Goal: Task Accomplishment & Management: Manage account settings

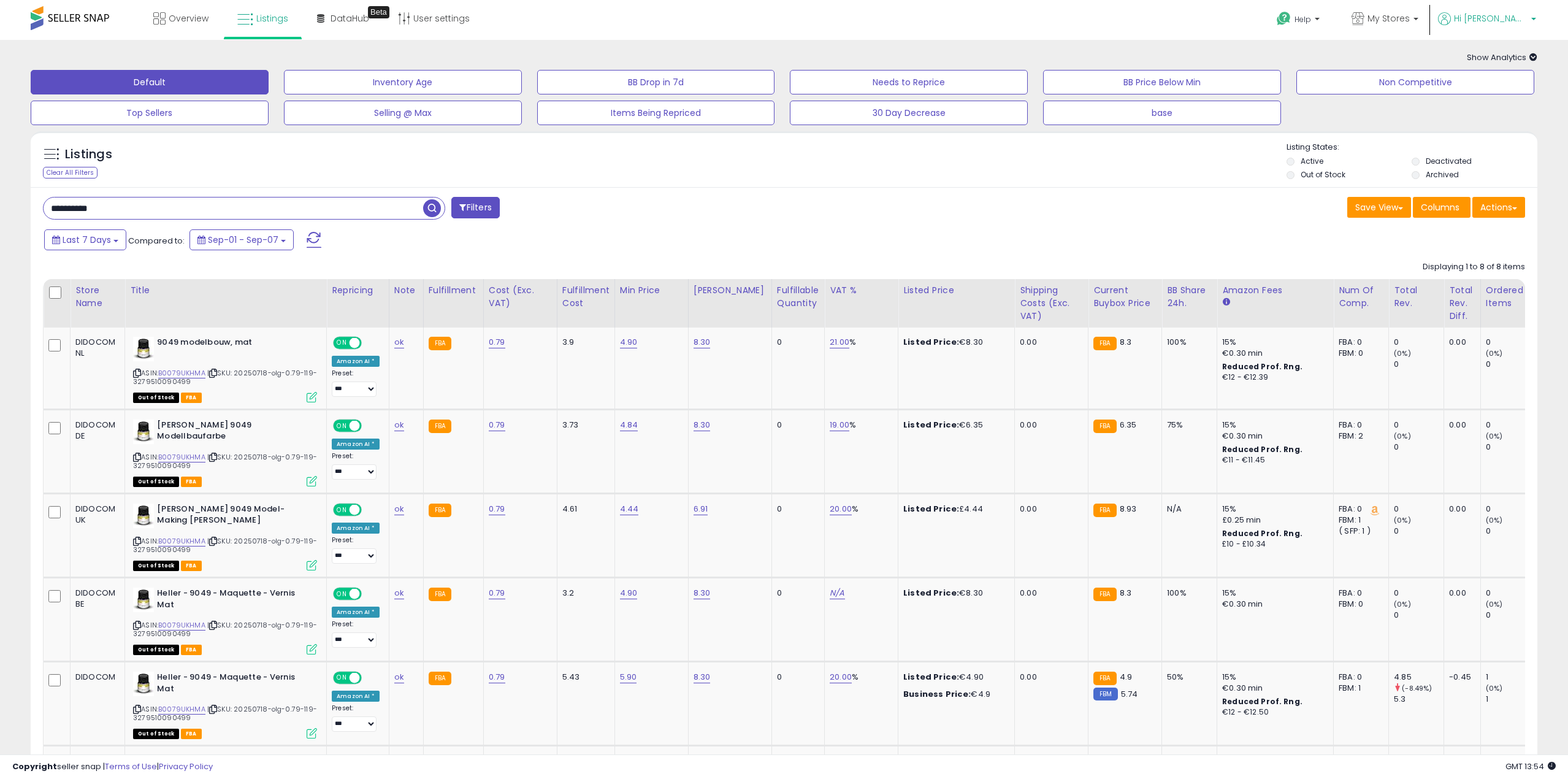
click at [1494, 17] on span "Hi [PERSON_NAME]" at bounding box center [1490, 17] width 74 height 12
click at [1496, 66] on link "Account" at bounding box center [1508, 65] width 33 height 12
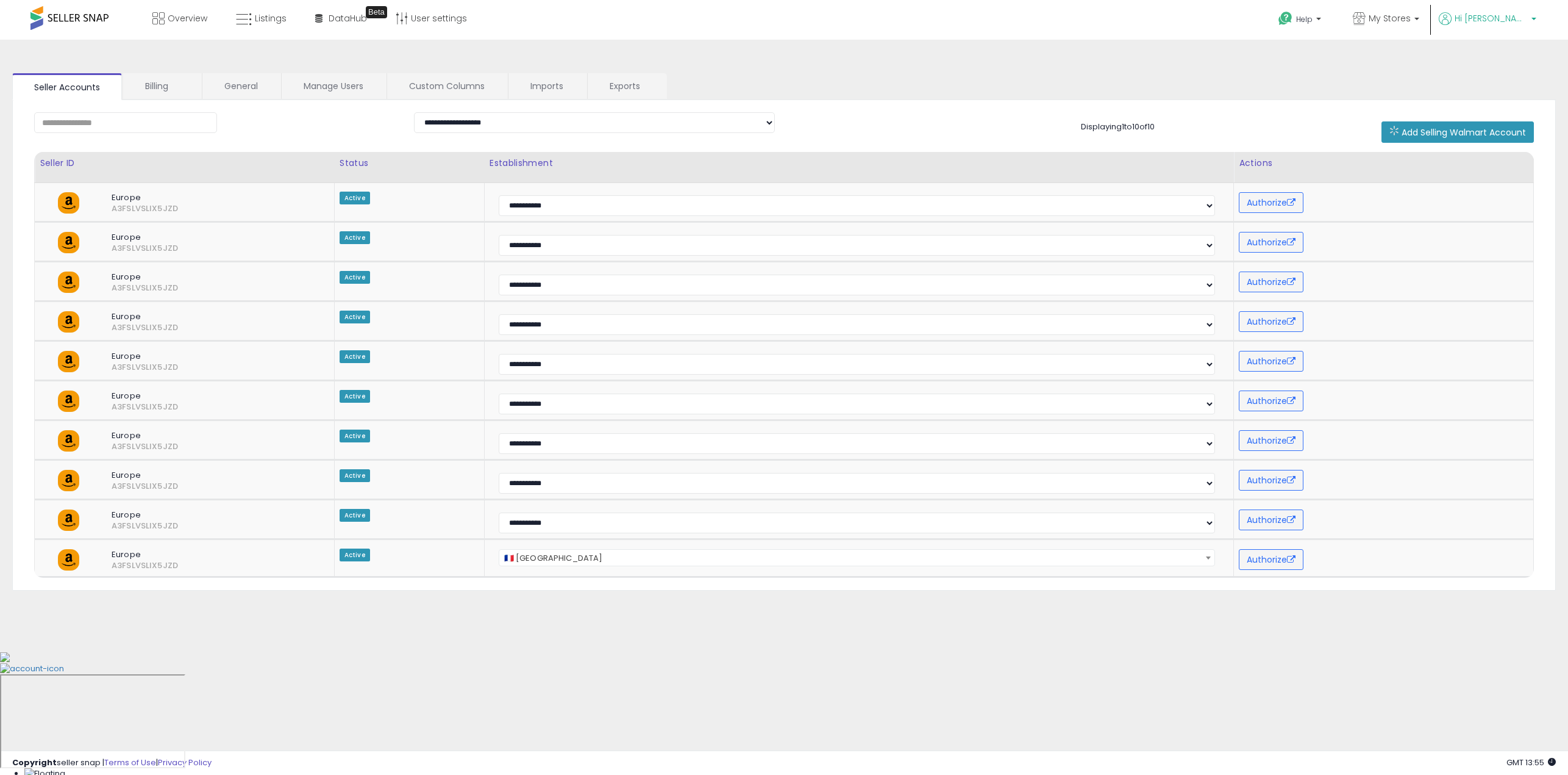
click at [1505, 20] on span "Hi [PERSON_NAME]" at bounding box center [1491, 17] width 73 height 12
click at [160, 84] on link "Billing" at bounding box center [162, 86] width 77 height 25
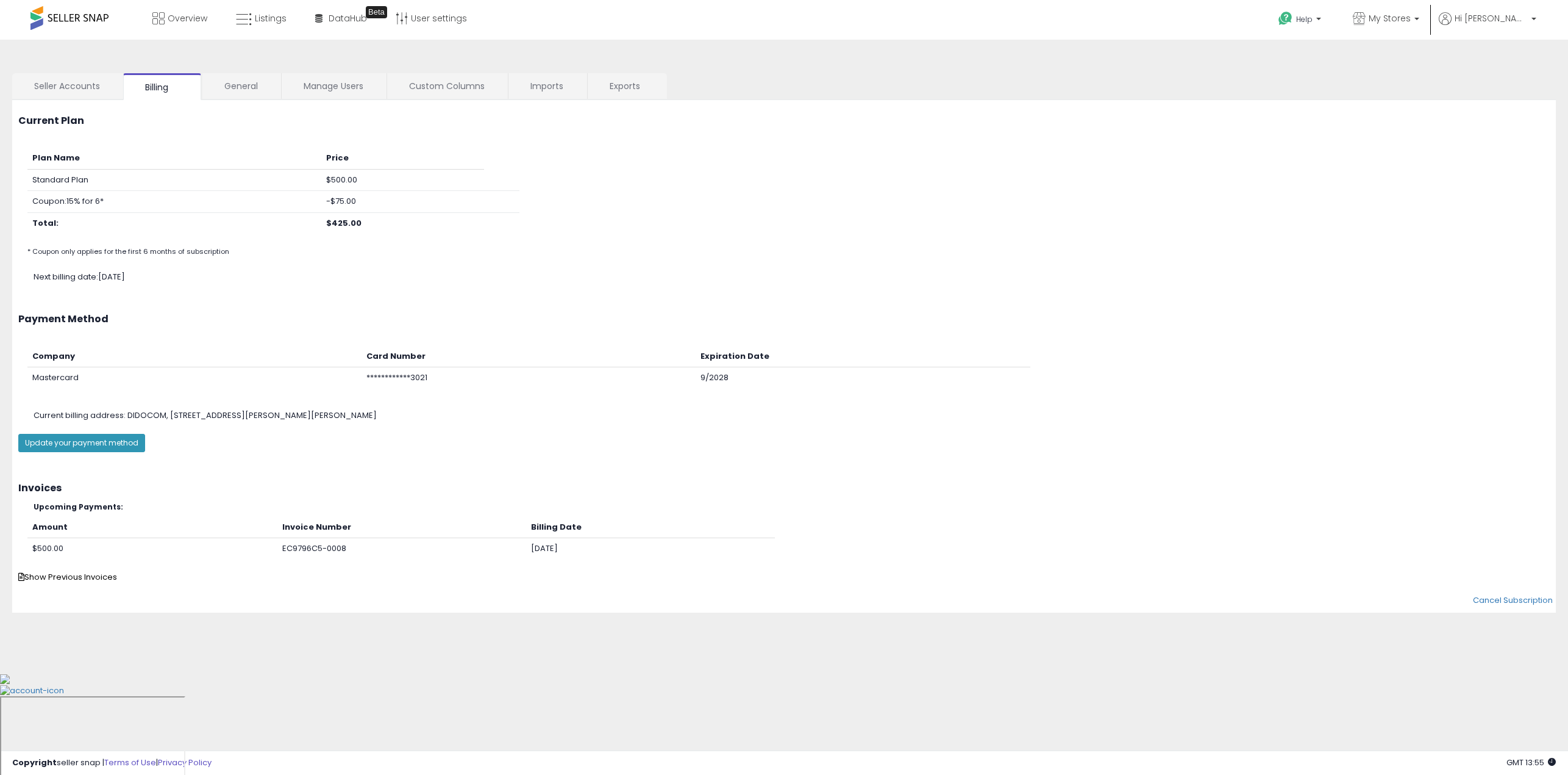
click at [79, 15] on span at bounding box center [69, 18] width 78 height 24
click at [187, 20] on span "Overview" at bounding box center [188, 17] width 39 height 12
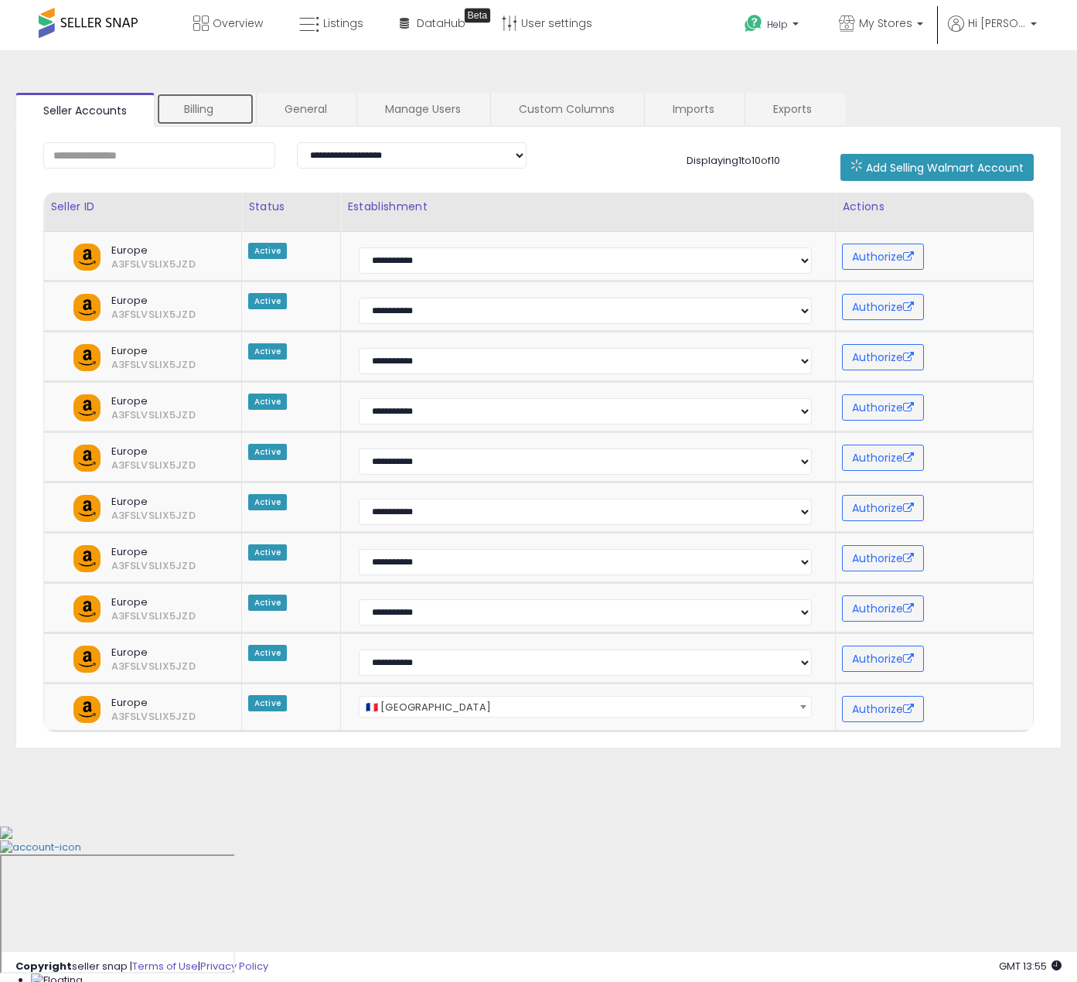
click at [215, 109] on link "Billing" at bounding box center [205, 109] width 98 height 32
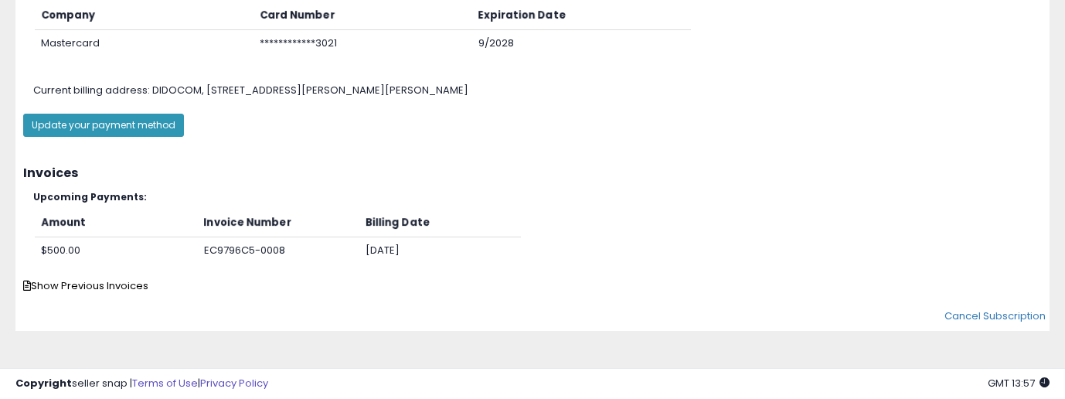
scroll to position [414, 0]
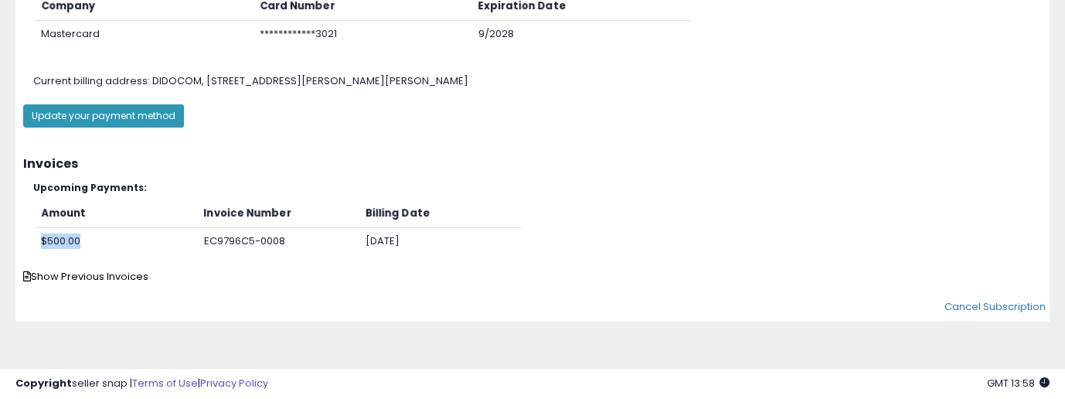
drag, startPoint x: 104, startPoint y: 241, endPoint x: 43, endPoint y: 241, distance: 61.1
click at [43, 241] on td "$500.00" at bounding box center [116, 240] width 163 height 27
drag, startPoint x: 434, startPoint y: 238, endPoint x: 39, endPoint y: 243, distance: 395.0
click at [39, 243] on tr "$500.00 EC9796C5-0008 2025-09-29" at bounding box center [278, 240] width 486 height 27
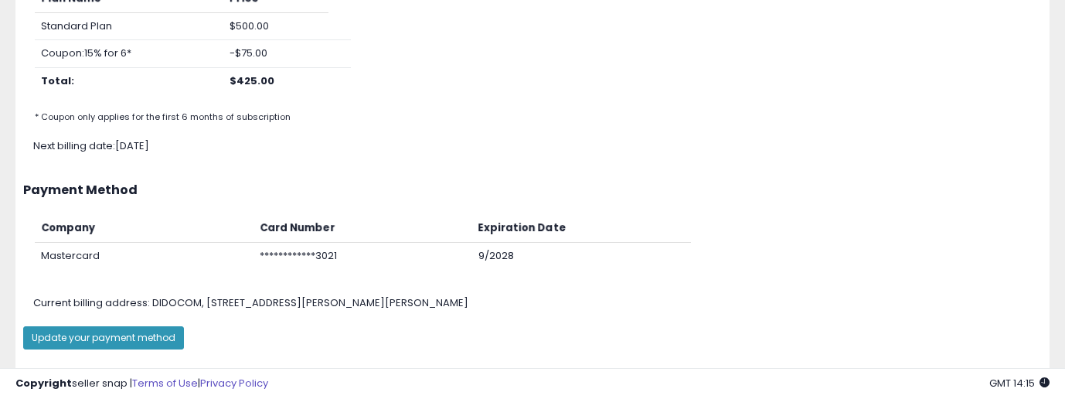
scroll to position [105, 0]
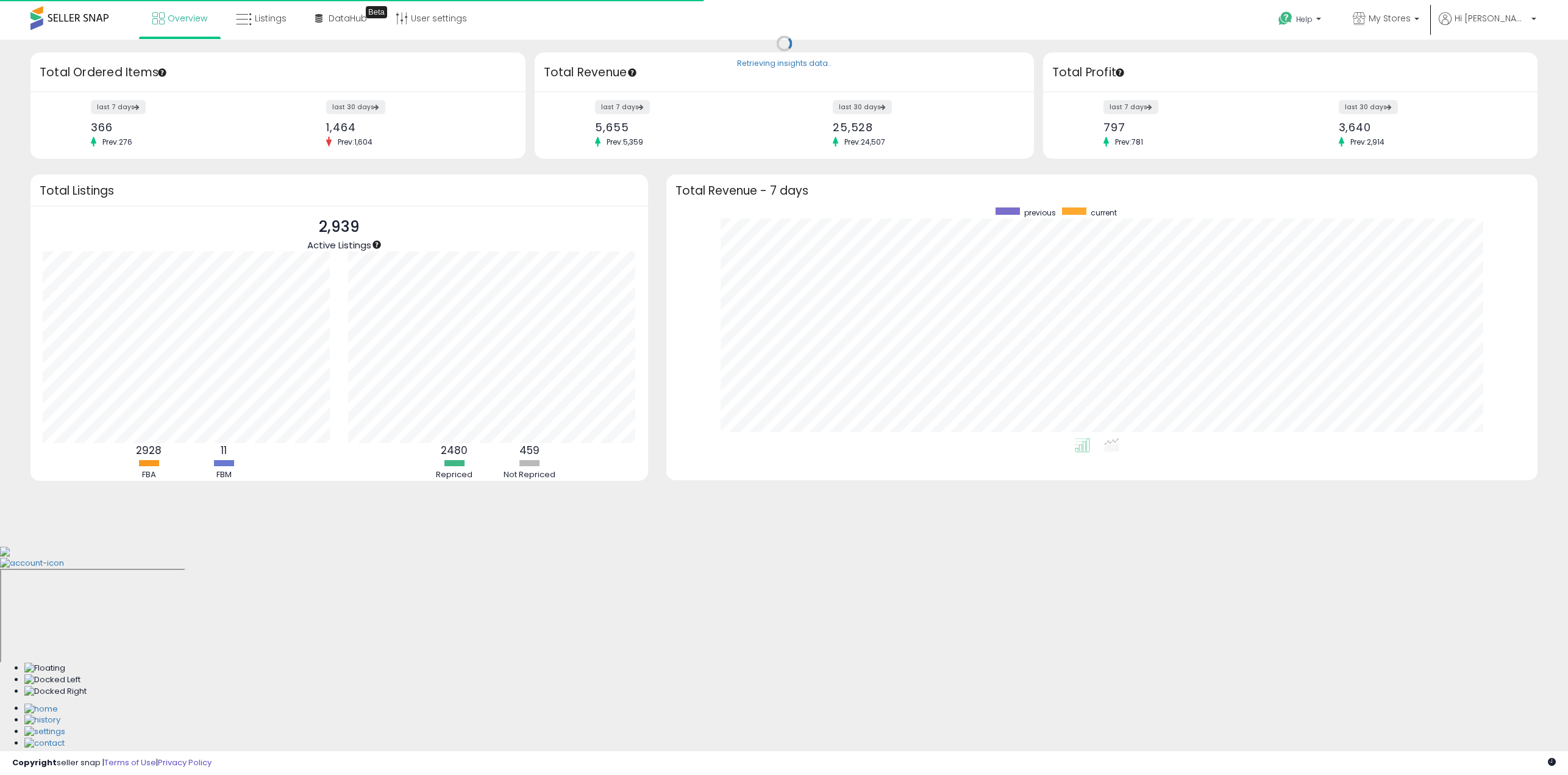
scroll to position [230, 846]
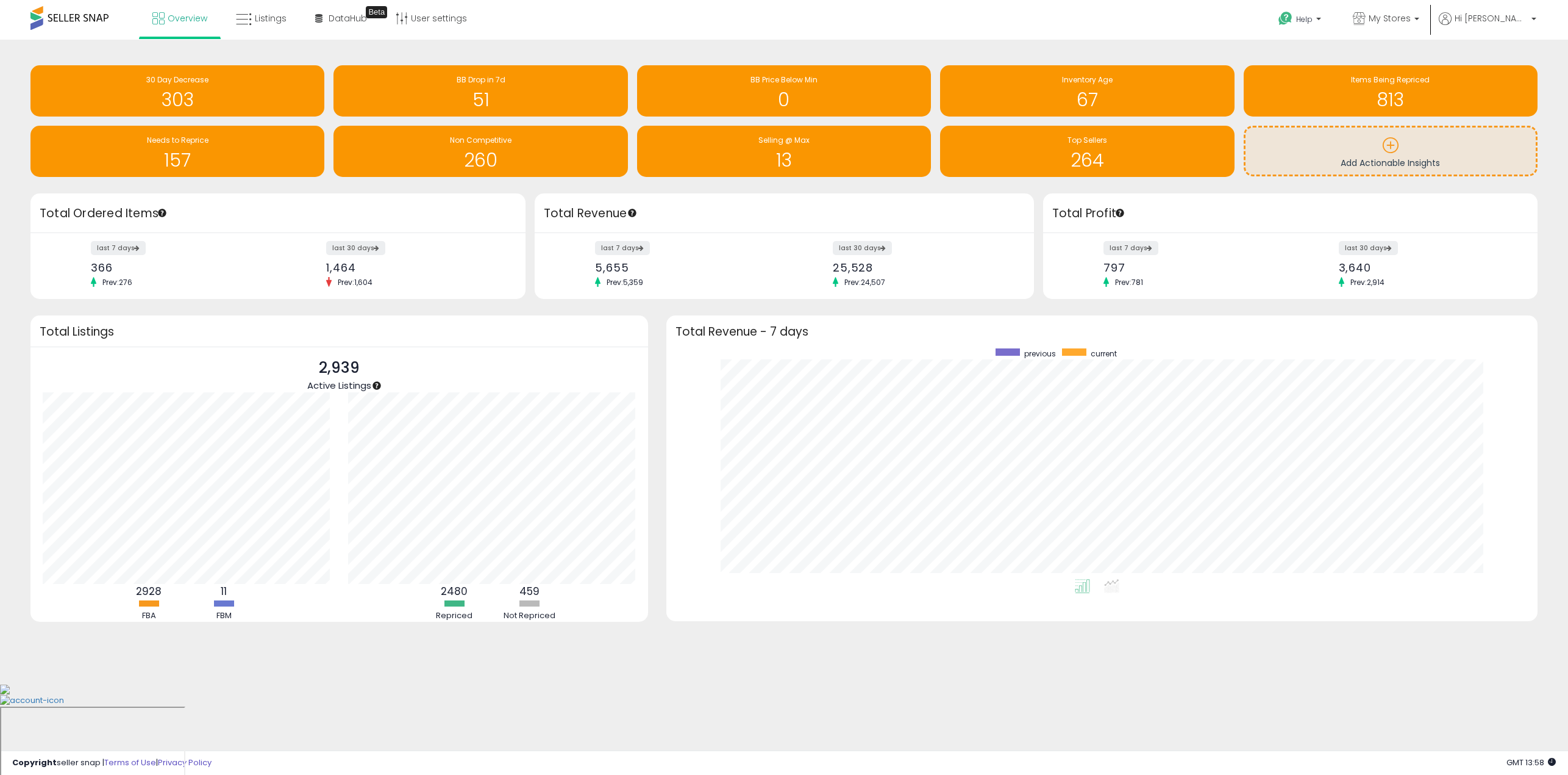
click at [1547, 424] on div "Retrieving insights data.. 30 Day Decrease 303 BB Drop in 7d 51 BB Price Below …" at bounding box center [784, 352] width 1555 height 601
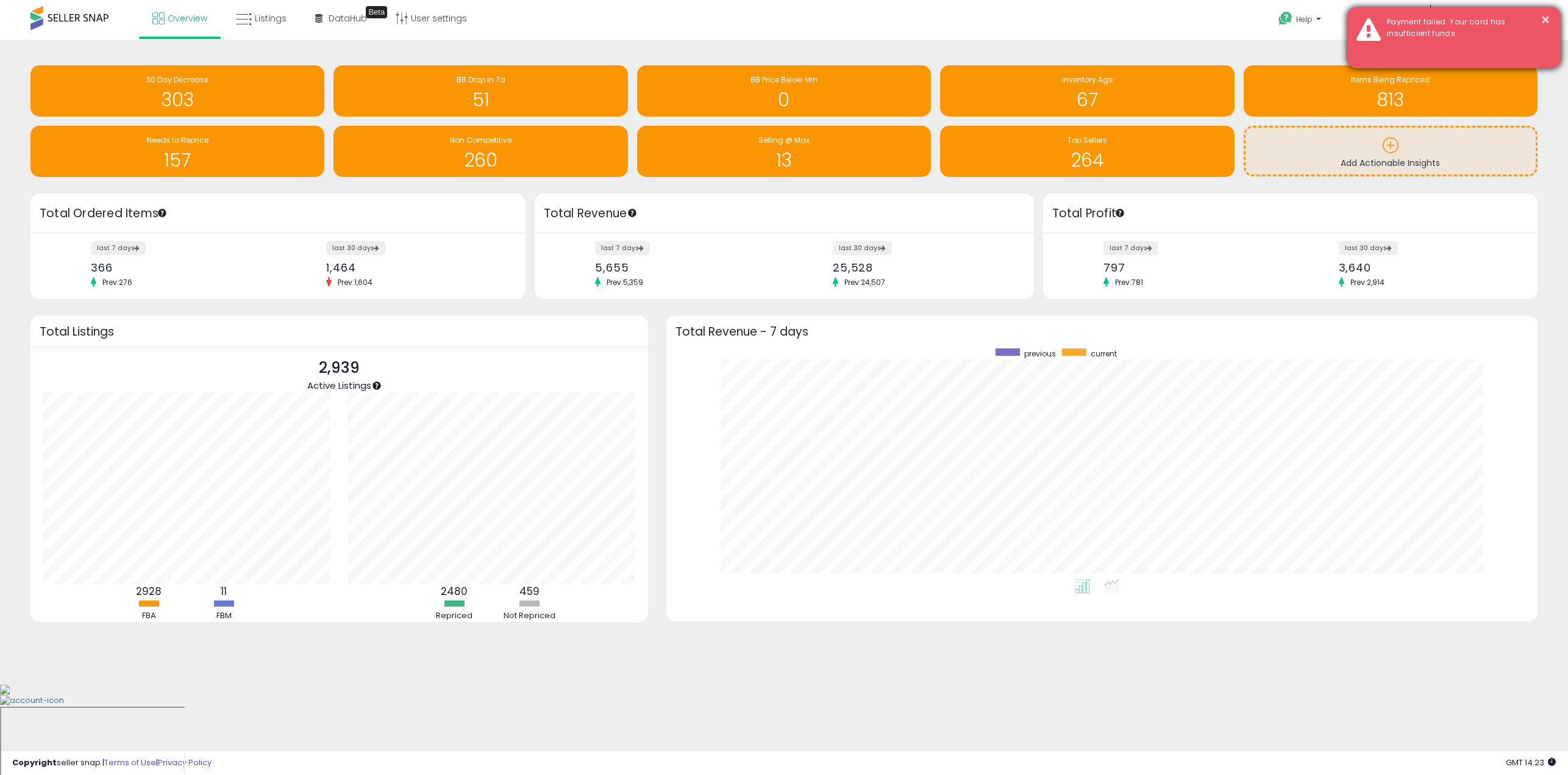
click at [1424, 28] on div "Payment failed. Your card has insufficient funds." at bounding box center [1465, 28] width 174 height 23
click at [1544, 18] on button "×" at bounding box center [1545, 19] width 9 height 15
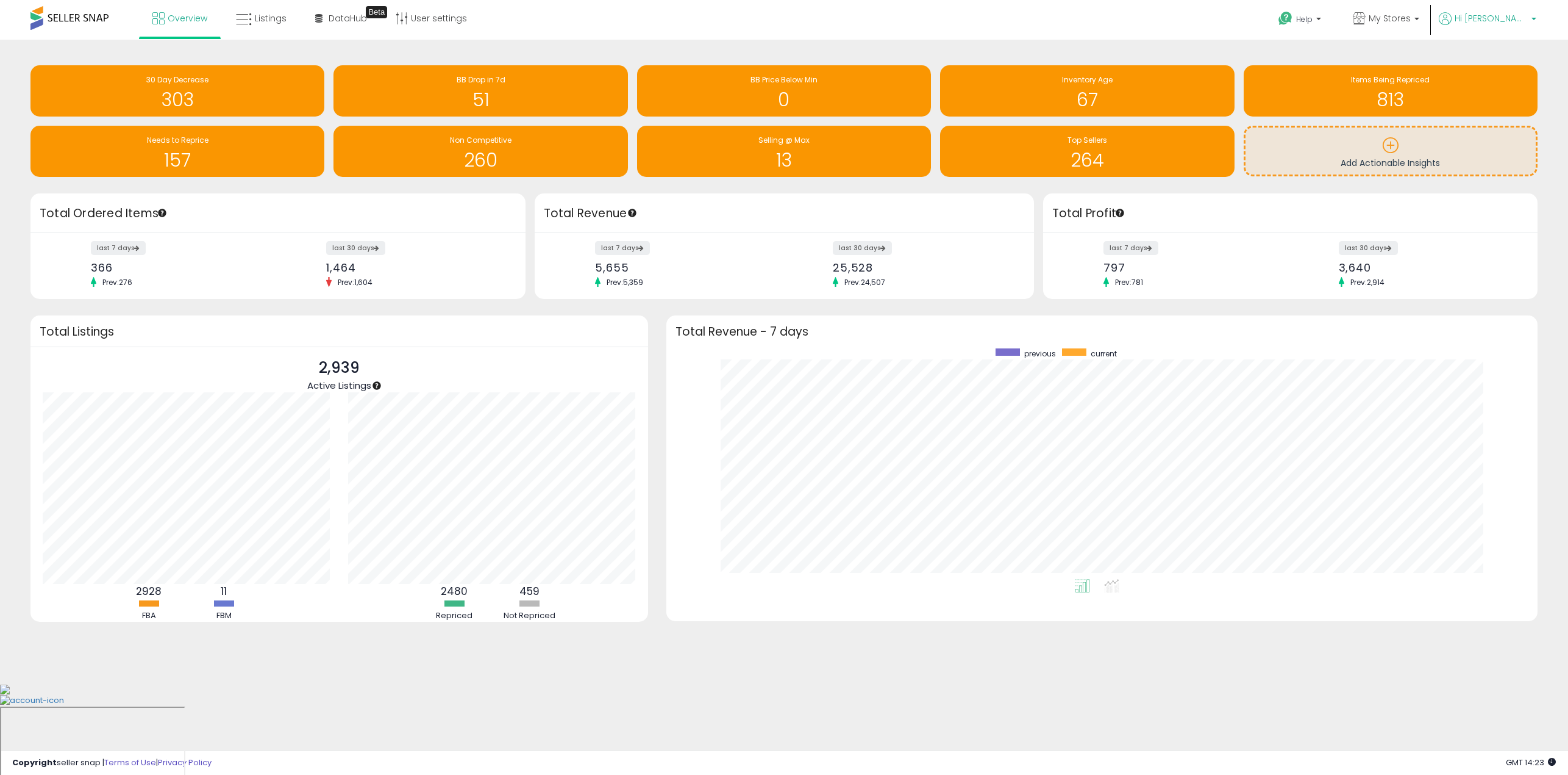
click at [1536, 19] on b at bounding box center [1533, 21] width 5 height 9
click at [1515, 63] on link "Account" at bounding box center [1508, 65] width 32 height 12
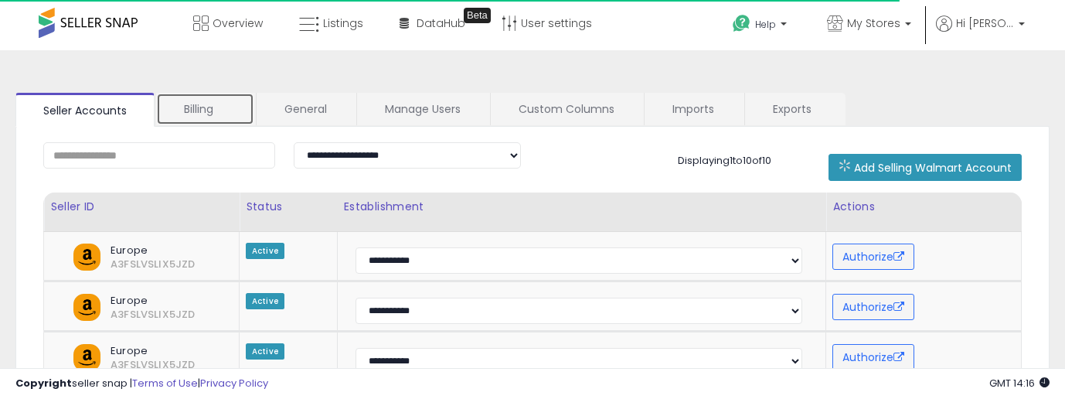
click at [204, 113] on link "Billing" at bounding box center [205, 109] width 98 height 32
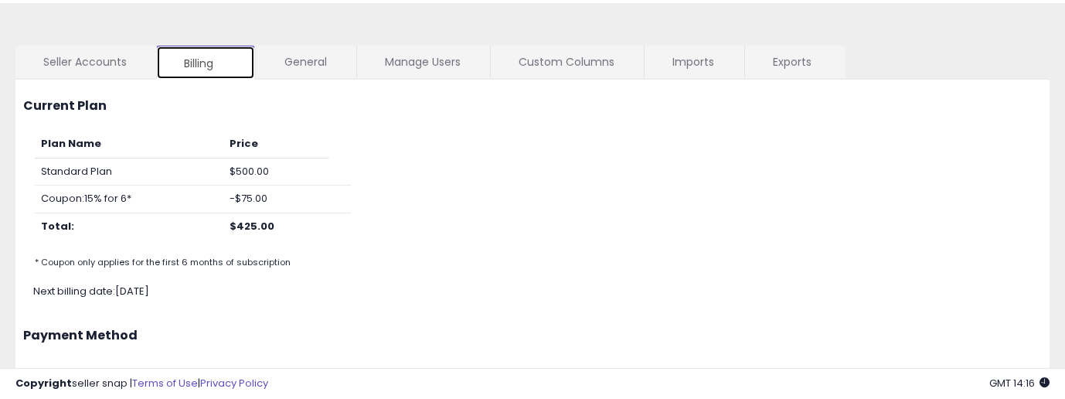
scroll to position [386, 0]
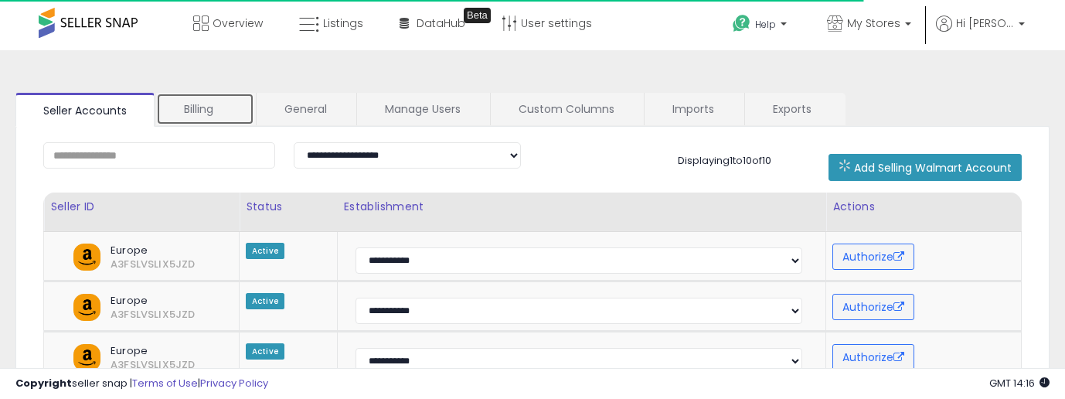
click at [188, 98] on link "Billing" at bounding box center [205, 109] width 98 height 32
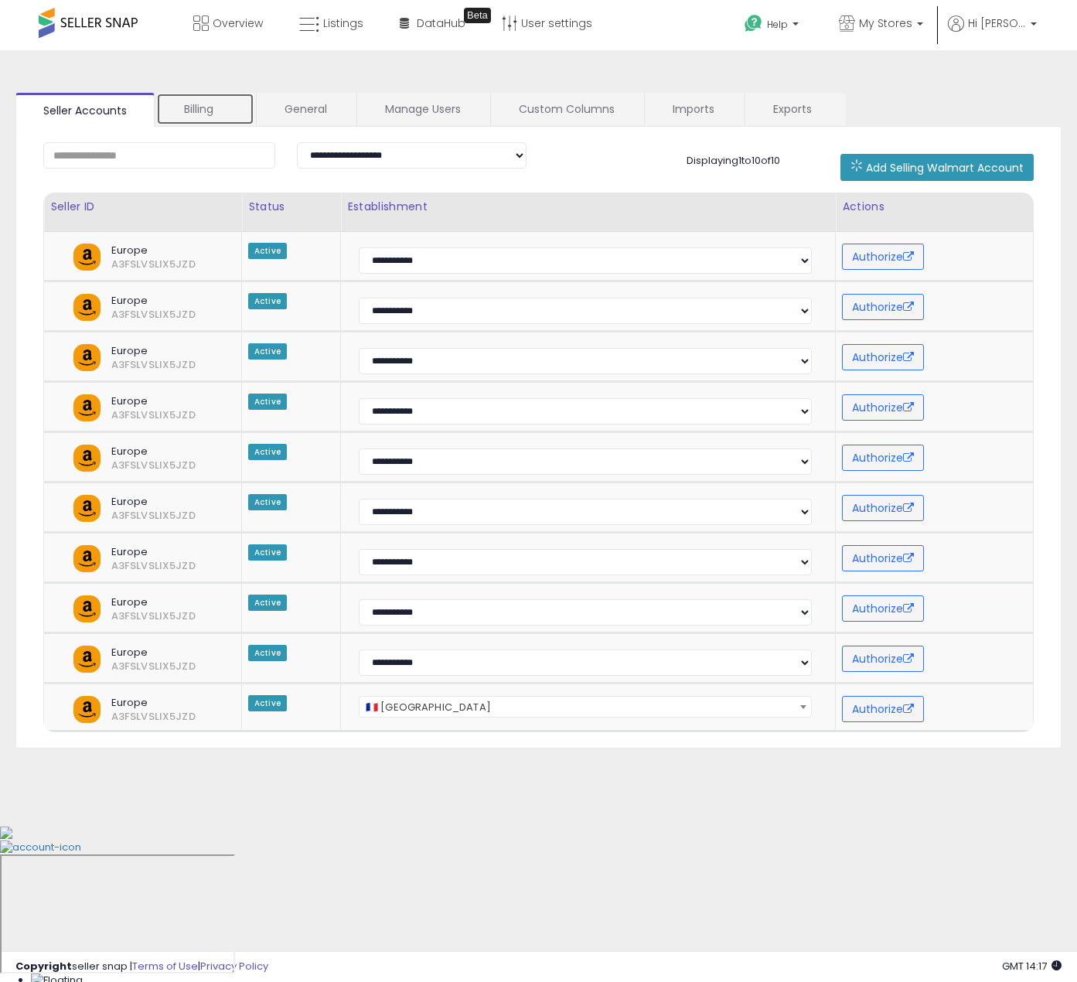
click at [189, 107] on link "Billing" at bounding box center [205, 109] width 98 height 32
click at [200, 102] on link "Billing" at bounding box center [205, 109] width 98 height 32
click at [199, 117] on link "Billing" at bounding box center [205, 109] width 98 height 32
click at [202, 117] on link "Billing" at bounding box center [205, 109] width 98 height 32
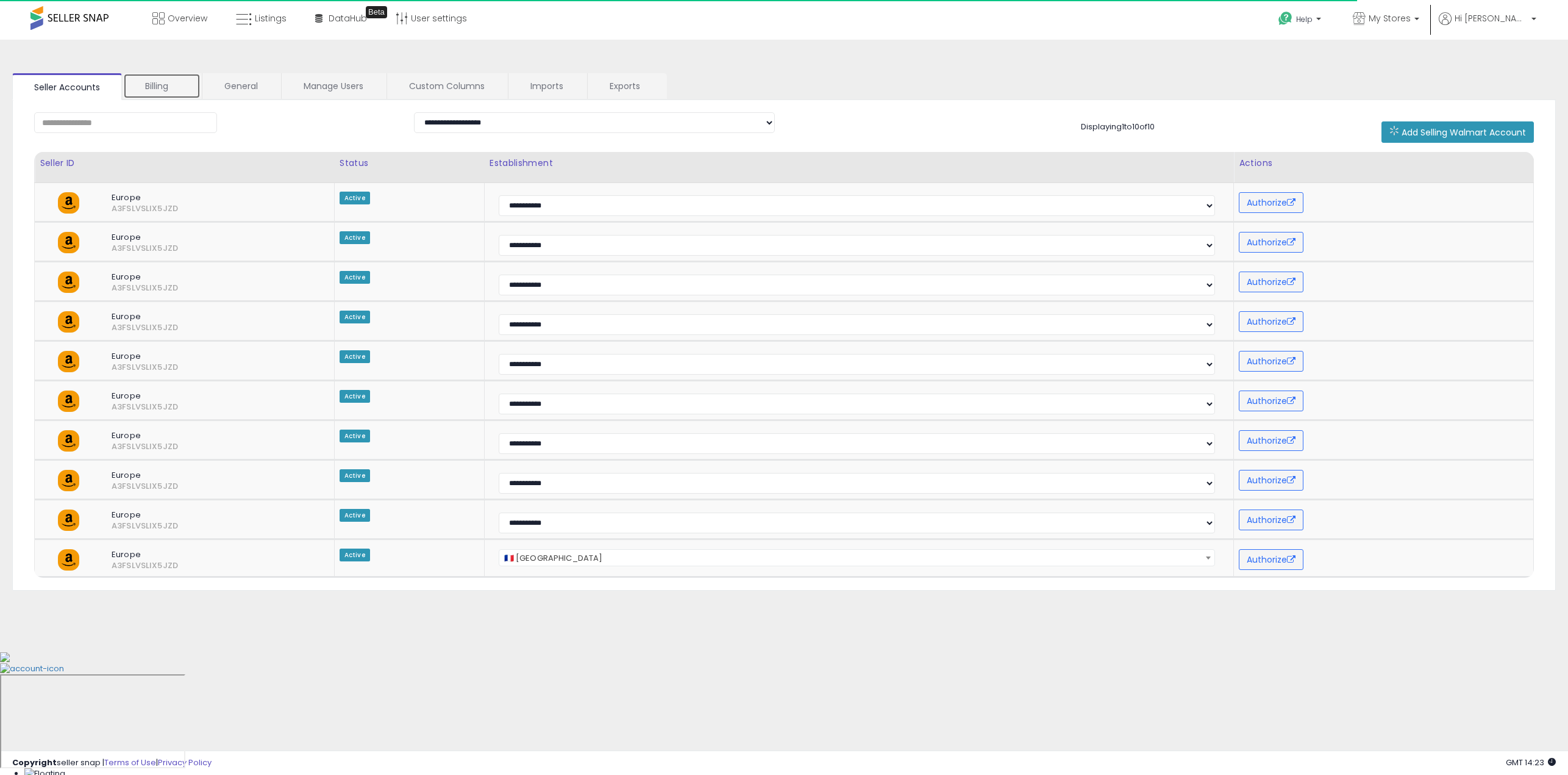
click at [140, 88] on link "Billing" at bounding box center [162, 86] width 77 height 25
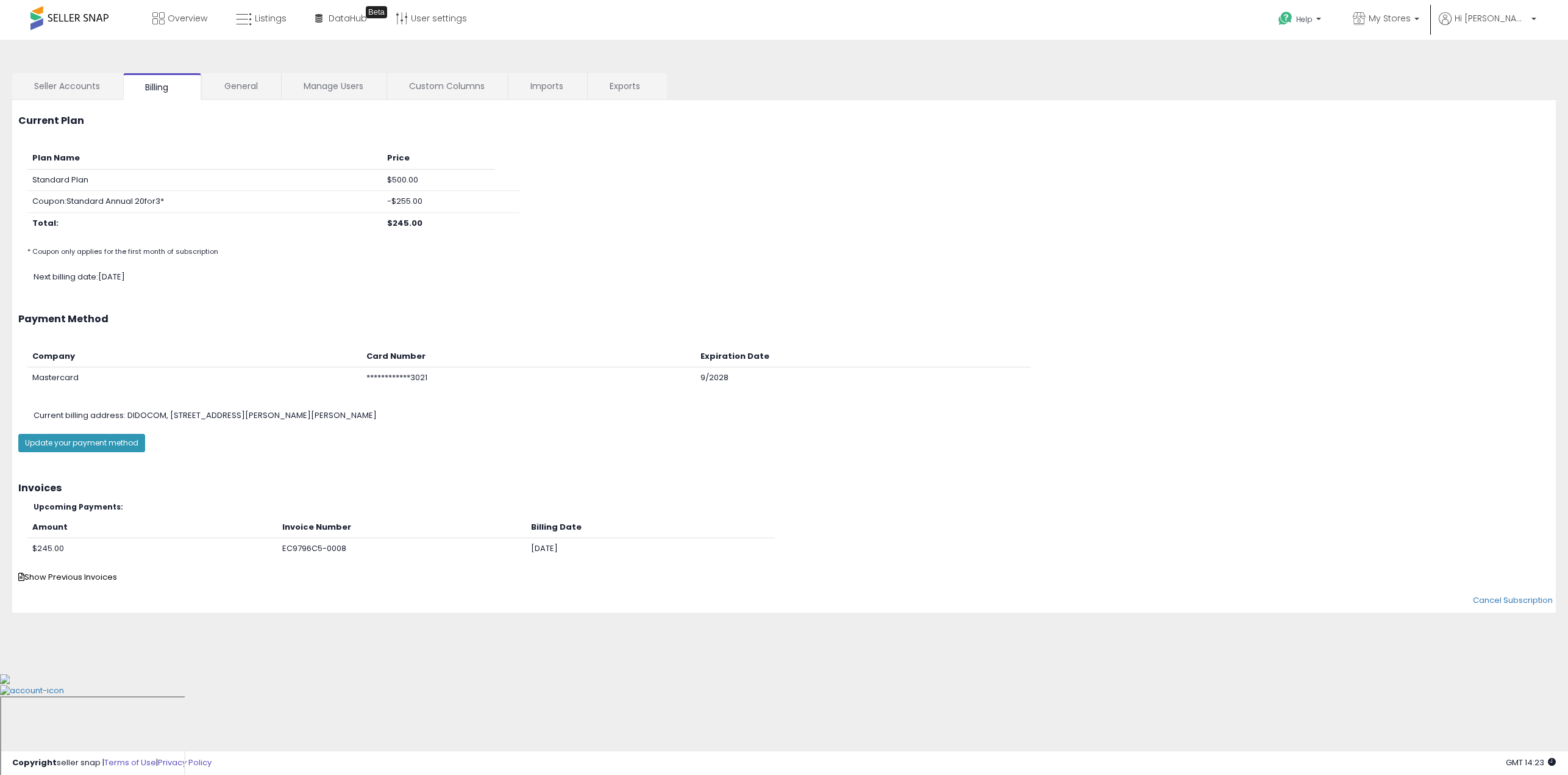
drag, startPoint x: 38, startPoint y: 275, endPoint x: 192, endPoint y: 277, distance: 154.0
click at [192, 277] on div "Next billing date: [DATE]" at bounding box center [799, 277] width 1550 height 12
click at [91, 577] on span "Show Previous Invoices" at bounding box center [67, 576] width 99 height 12
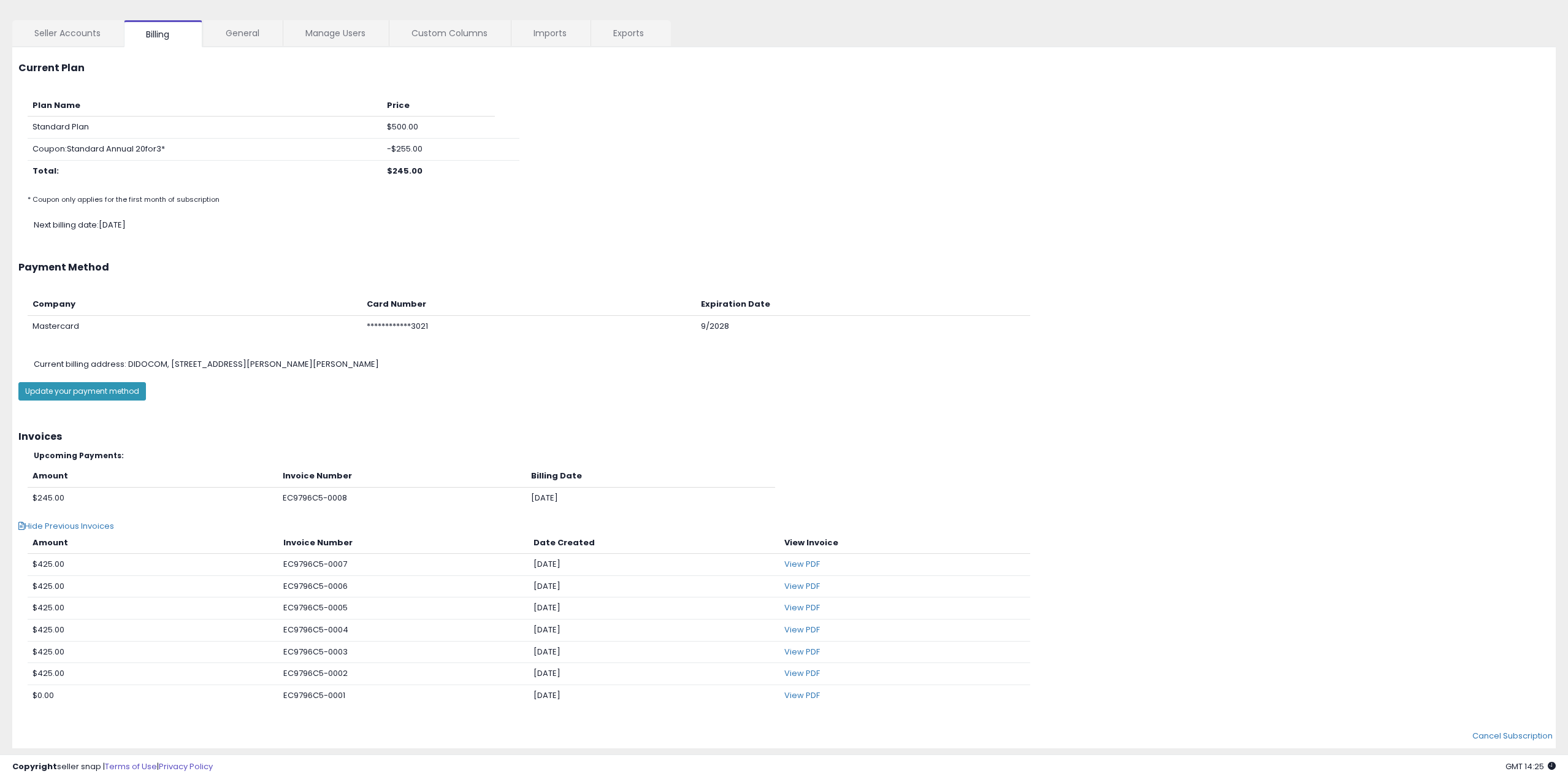
scroll to position [84, 0]
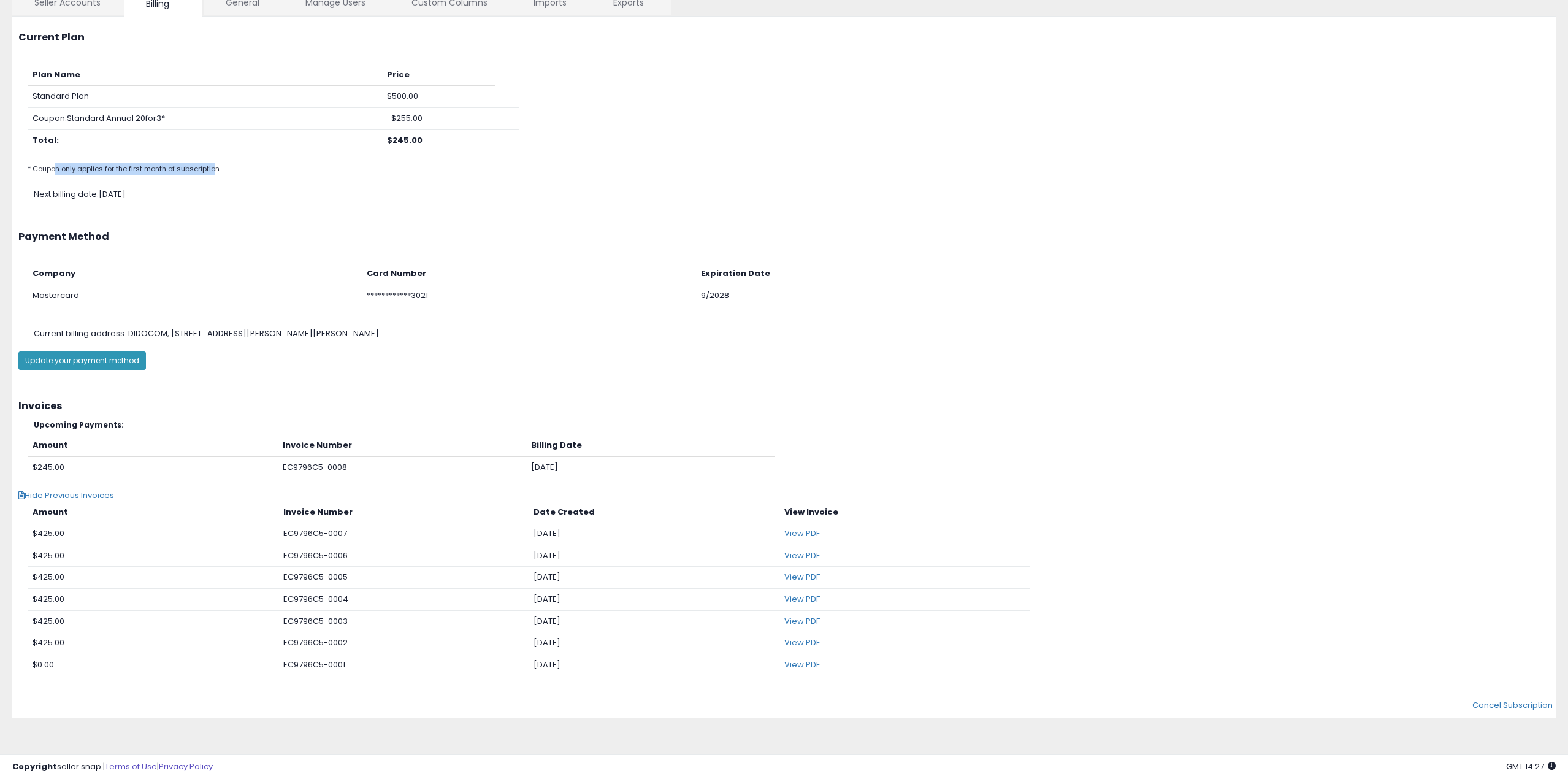
drag, startPoint x: 56, startPoint y: 169, endPoint x: 214, endPoint y: 171, distance: 158.0
click at [214, 171] on small "* Coupon only applies for the first month of subscription" at bounding box center [124, 168] width 192 height 10
drag, startPoint x: 95, startPoint y: 193, endPoint x: 187, endPoint y: 195, distance: 92.0
click at [187, 195] on div "Next billing date: [DATE]" at bounding box center [799, 194] width 1550 height 12
drag, startPoint x: 412, startPoint y: 115, endPoint x: 398, endPoint y: 116, distance: 14.0
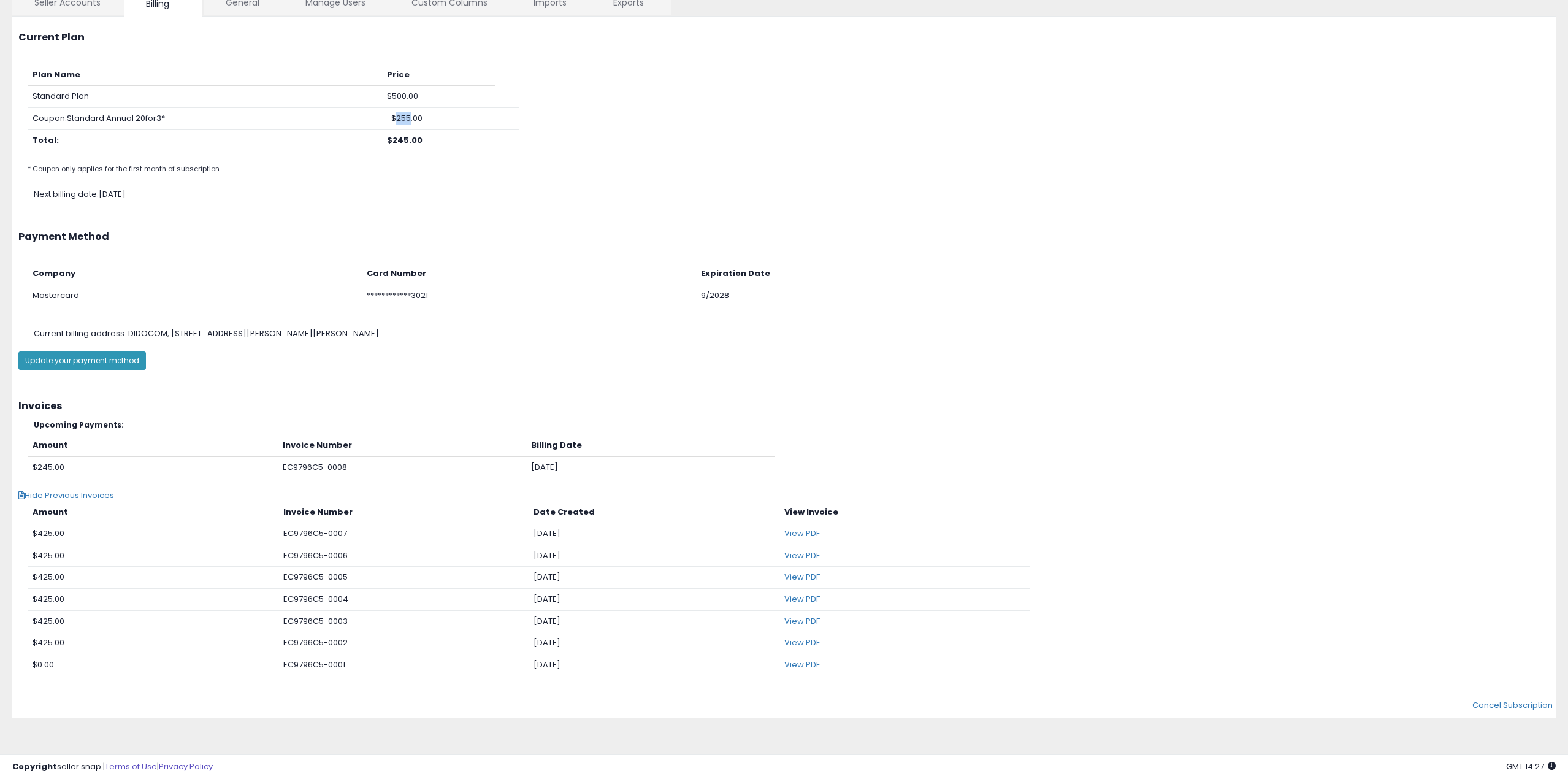
click at [398, 116] on td "-$255.00" at bounding box center [438, 118] width 113 height 22
